Goal: Obtain resource: Download file/media

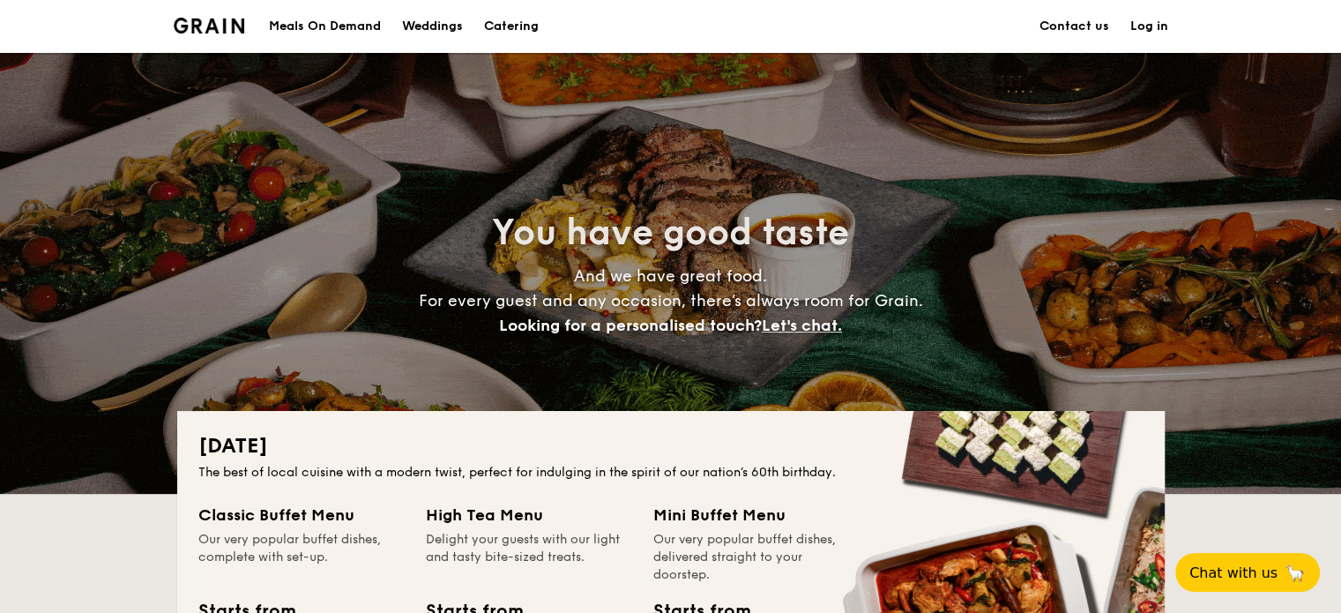
click at [1091, 21] on link "Contact us" at bounding box center [1075, 26] width 70 height 53
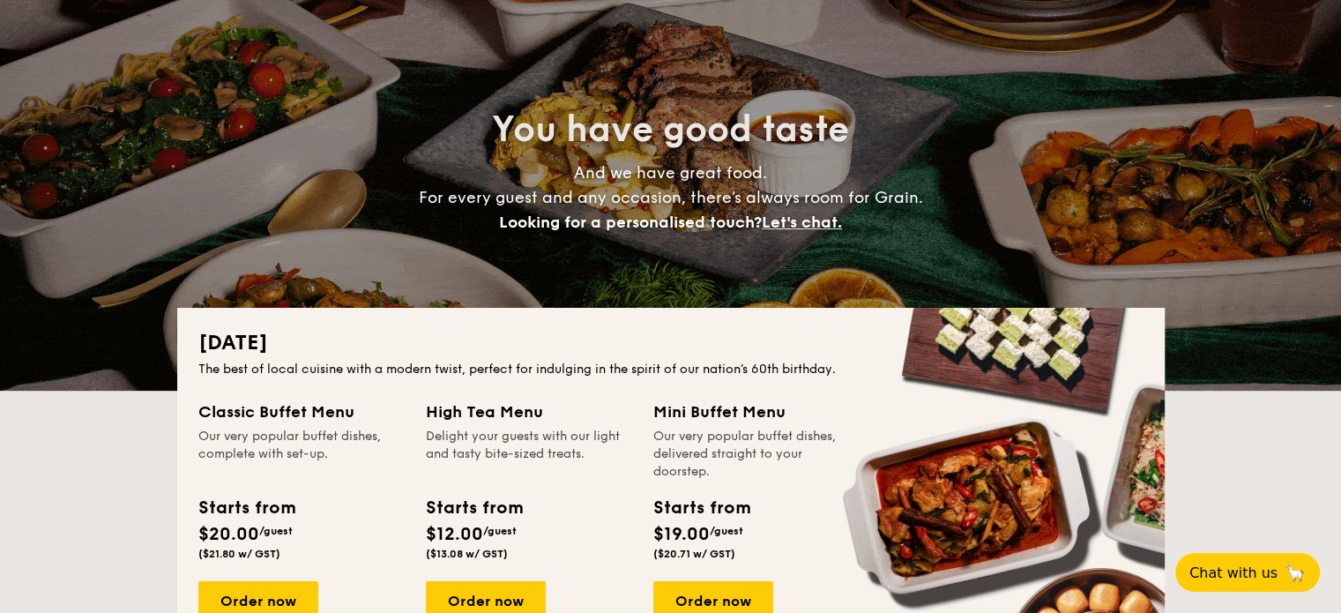
scroll to position [265, 0]
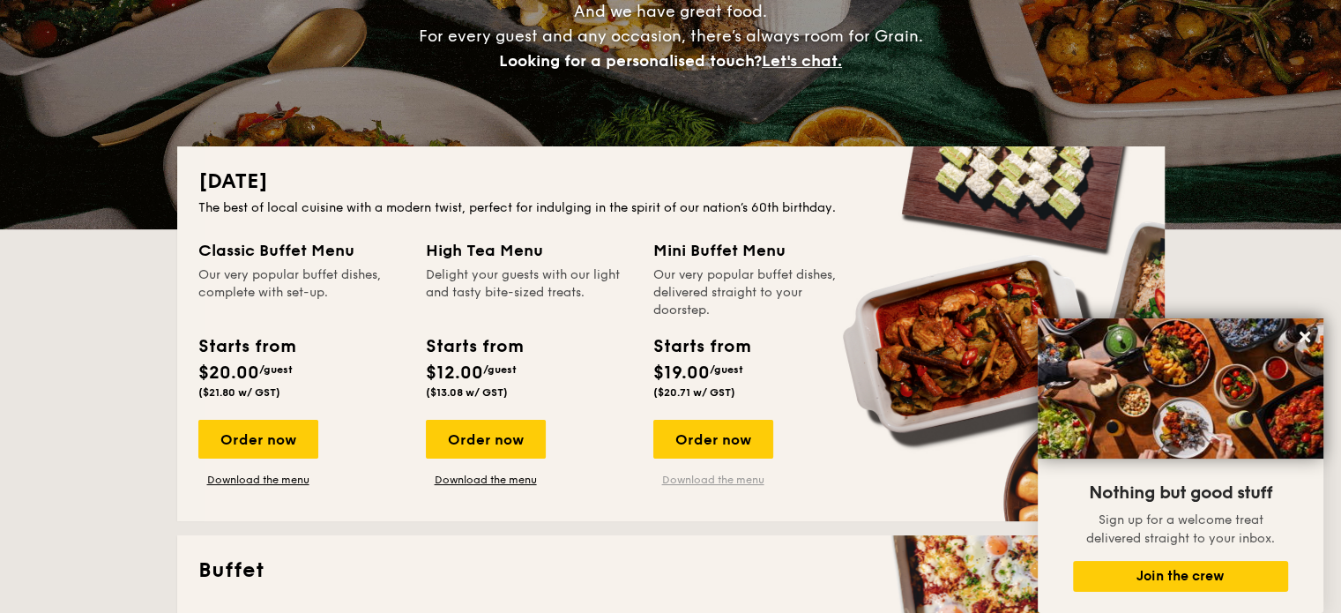
click at [743, 482] on link "Download the menu" at bounding box center [713, 480] width 120 height 14
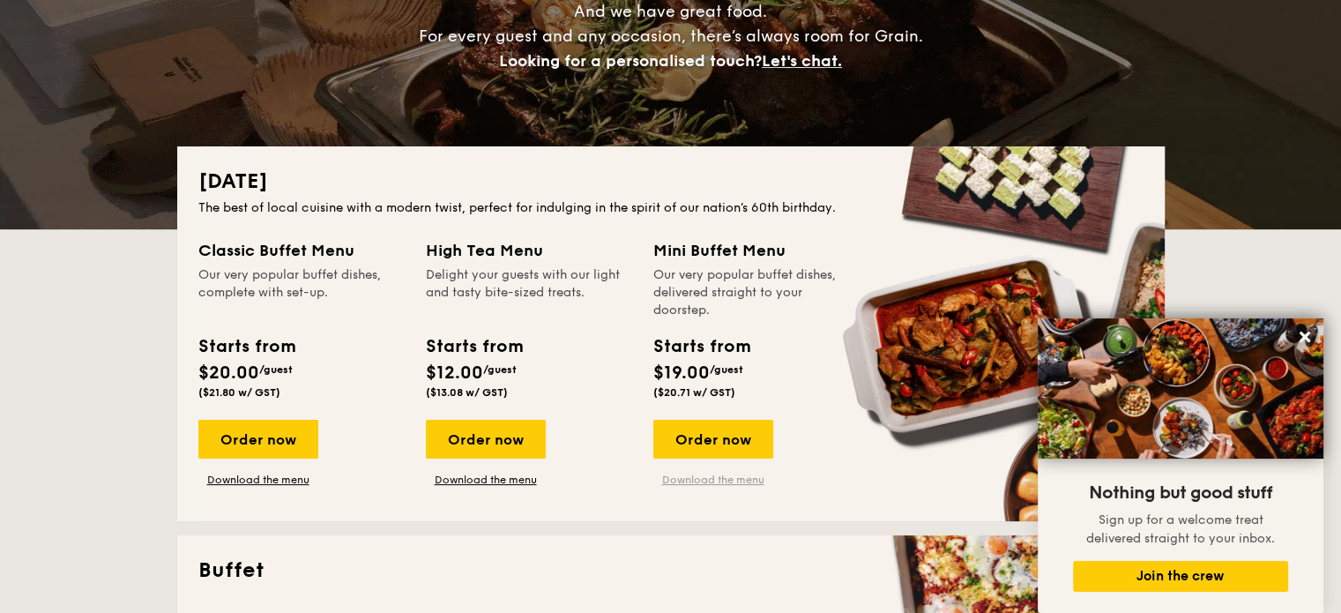
click at [724, 479] on link "Download the menu" at bounding box center [713, 480] width 120 height 14
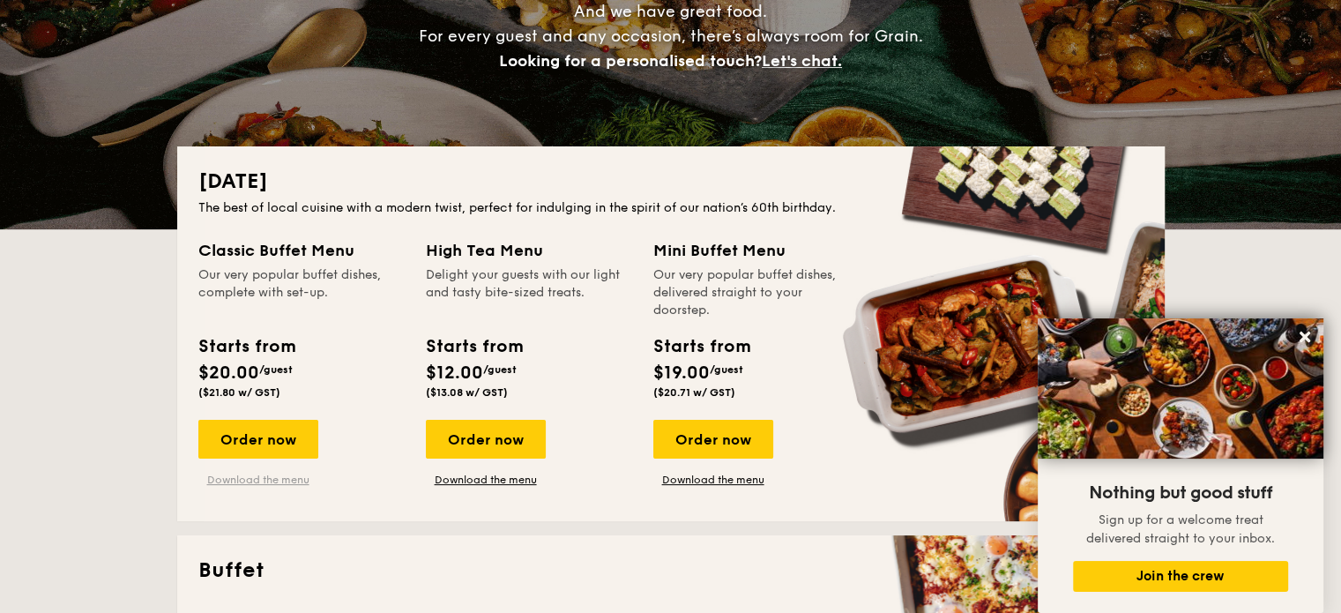
click at [288, 474] on link "Download the menu" at bounding box center [258, 480] width 120 height 14
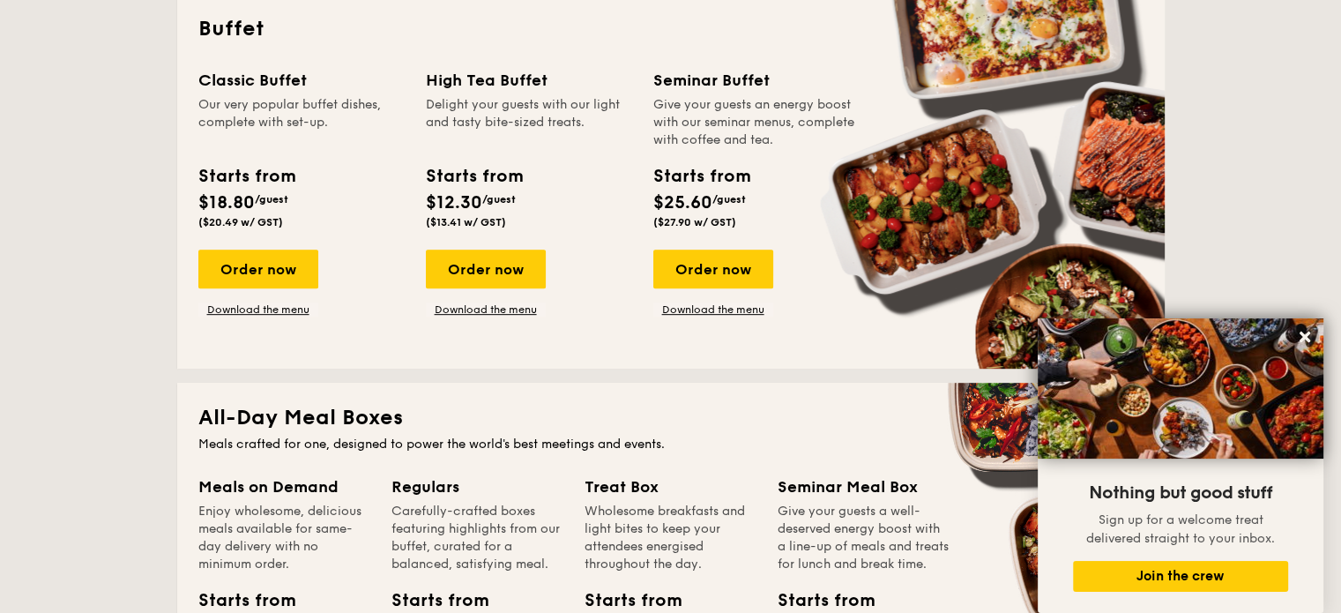
scroll to position [705, 0]
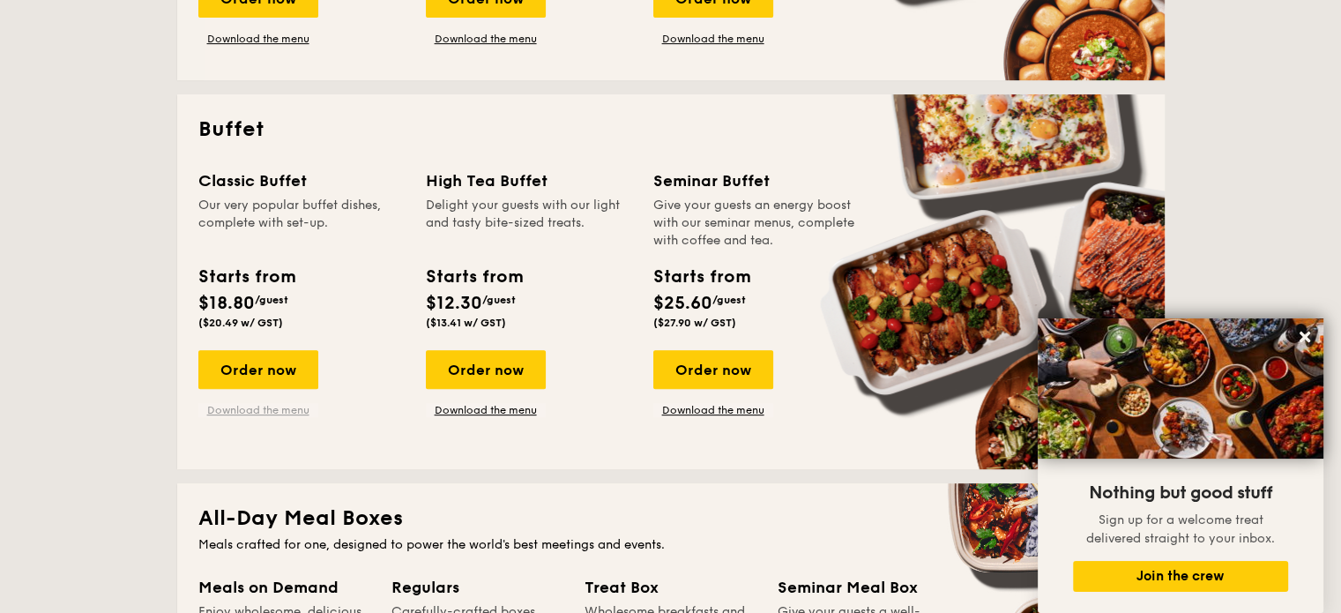
click at [291, 412] on link "Download the menu" at bounding box center [258, 410] width 120 height 14
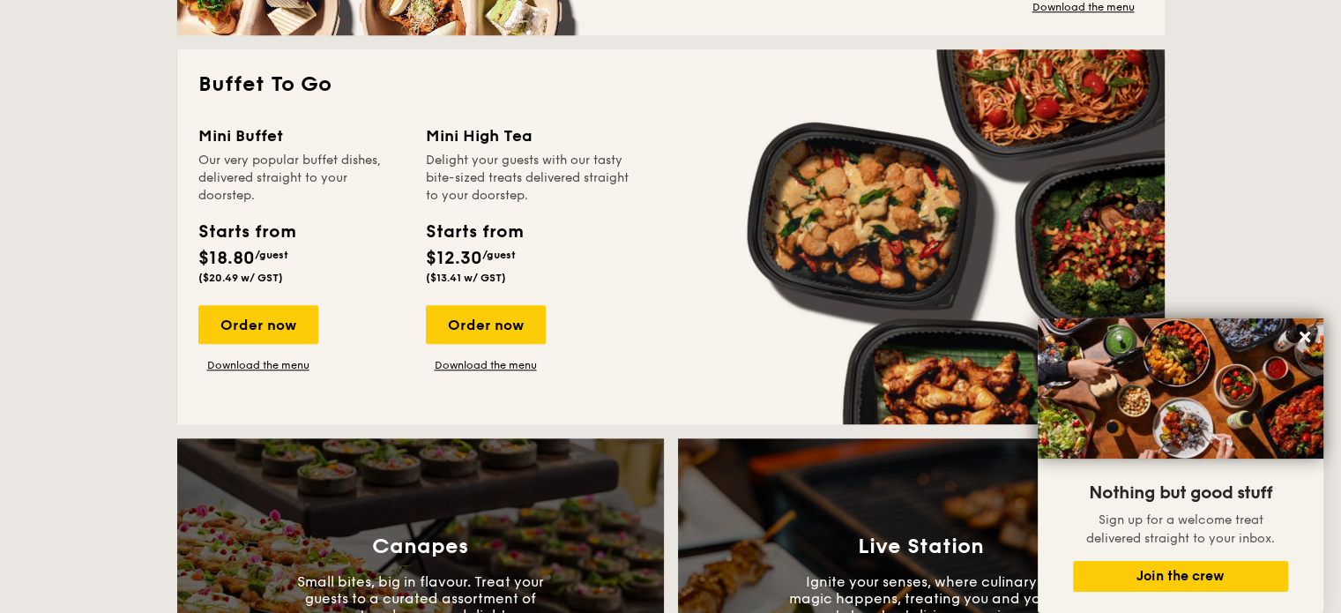
scroll to position [1499, 0]
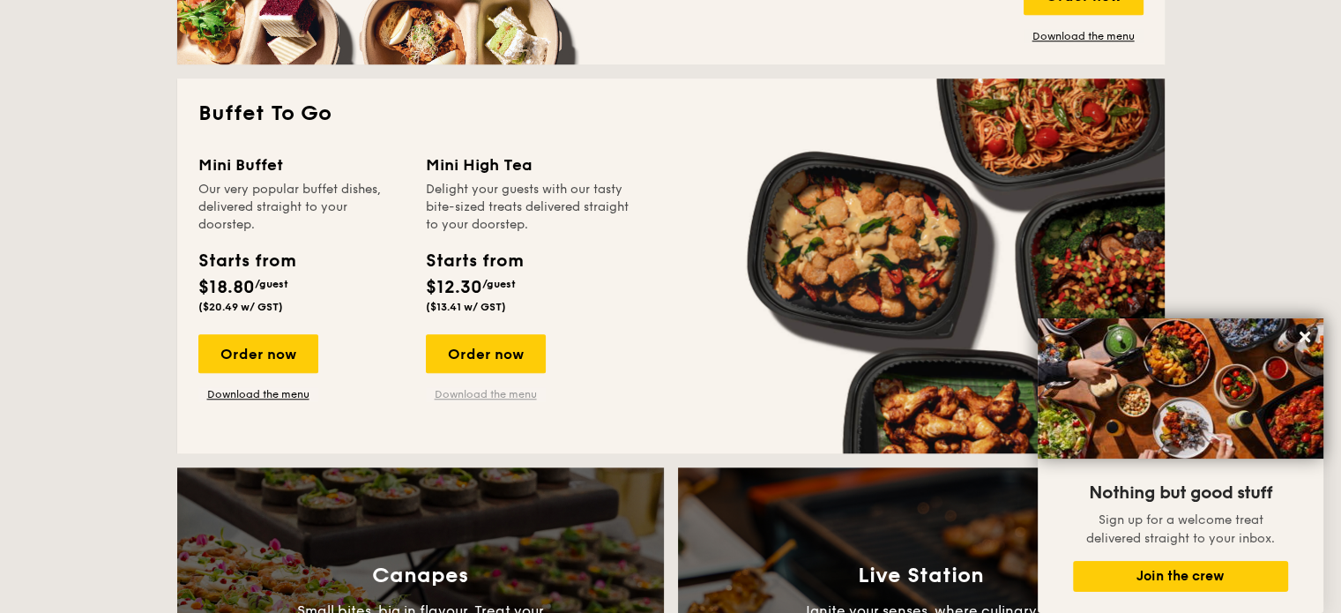
click at [501, 390] on link "Download the menu" at bounding box center [486, 394] width 120 height 14
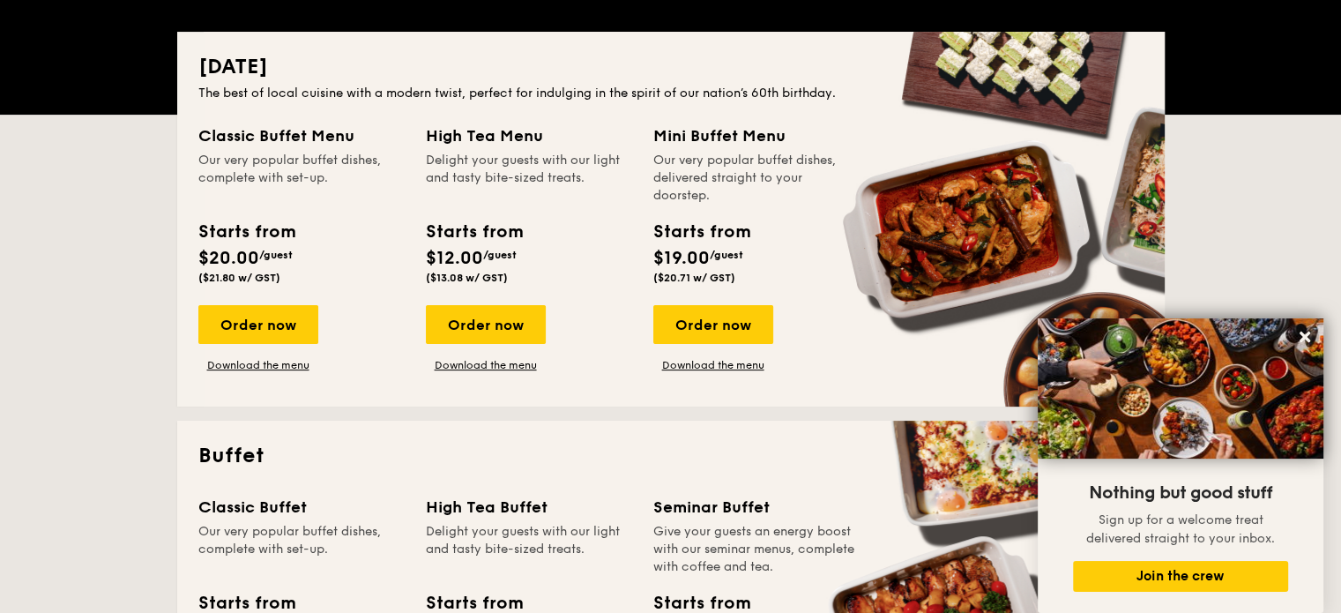
scroll to position [617, 0]
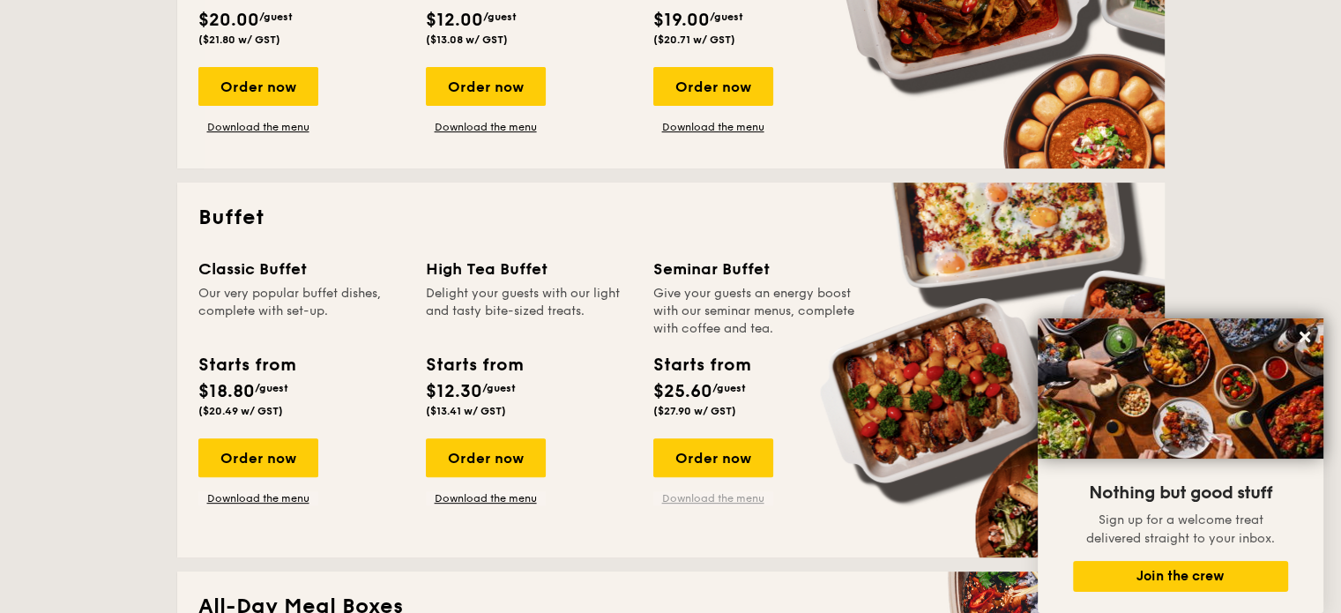
click at [753, 494] on link "Download the menu" at bounding box center [713, 498] width 120 height 14
